Goal: Check status: Check status

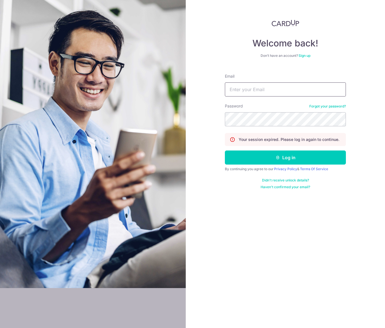
type input "[EMAIL_ADDRESS][DOMAIN_NAME]"
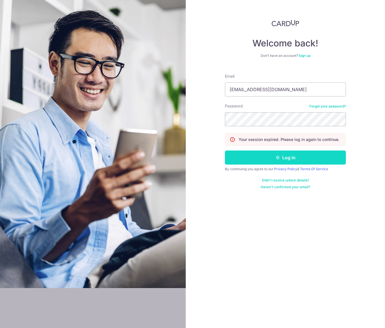
click at [285, 159] on button "Log in" at bounding box center [285, 158] width 121 height 14
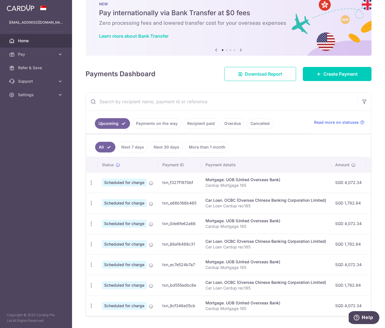
scroll to position [35, 0]
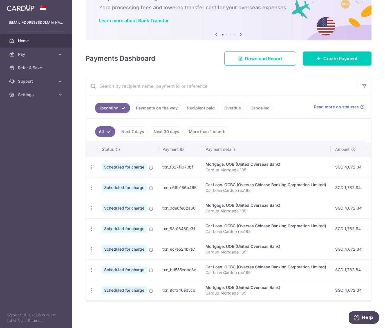
click at [205, 106] on link "Recipient paid" at bounding box center [201, 108] width 35 height 11
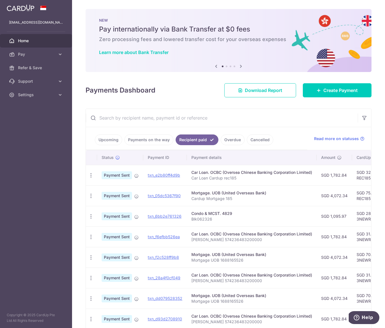
scroll to position [9, 0]
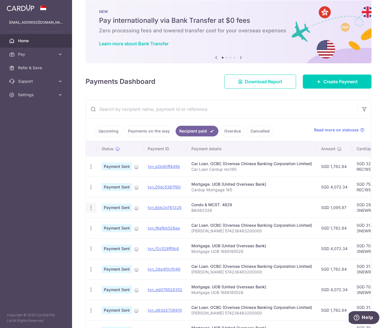
click at [92, 208] on icon "button" at bounding box center [91, 208] width 6 height 6
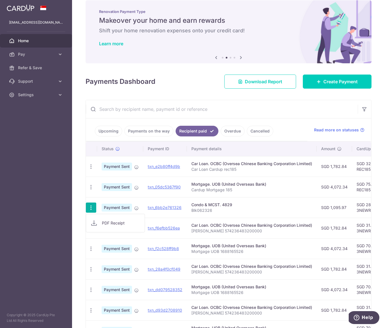
click at [117, 222] on span "PDF Receipt" at bounding box center [121, 223] width 38 height 6
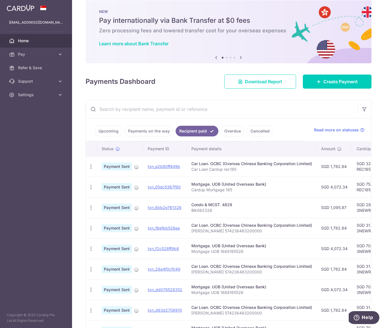
drag, startPoint x: 330, startPoint y: 207, endPoint x: 349, endPoint y: 205, distance: 19.2
click at [349, 205] on td "SGD 1,095.97" at bounding box center [334, 207] width 35 height 21
